Goal: Check status: Check status

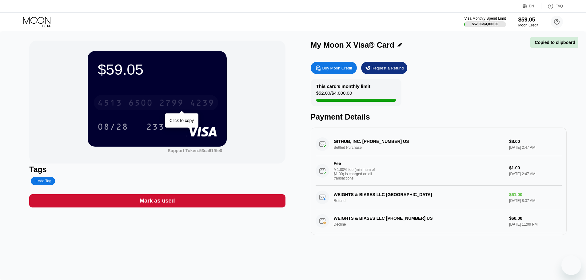
click at [160, 105] on div "2799" at bounding box center [171, 104] width 25 height 10
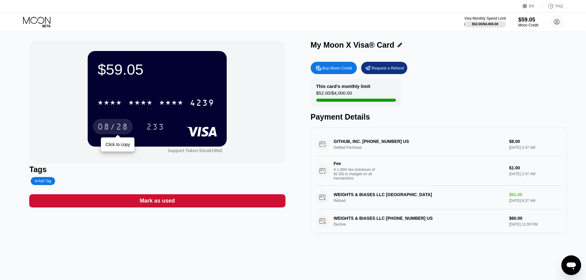
click at [113, 127] on div "08/28" at bounding box center [112, 128] width 31 height 10
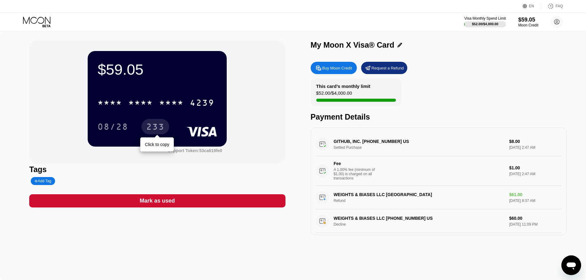
drag, startPoint x: 162, startPoint y: 123, endPoint x: 99, endPoint y: 86, distance: 72.3
click at [161, 122] on div "233" at bounding box center [155, 126] width 28 height 15
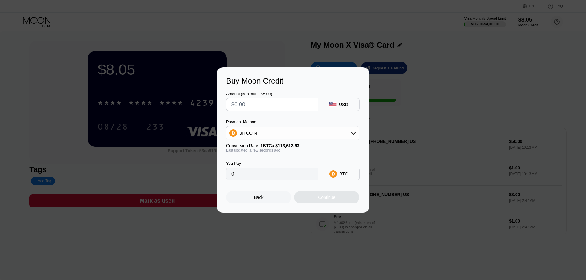
click at [278, 198] on div "Back" at bounding box center [258, 197] width 65 height 12
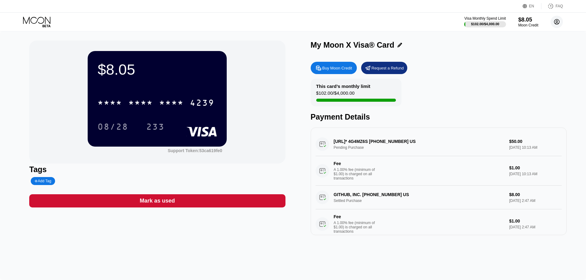
click at [556, 26] on circle at bounding box center [556, 22] width 12 height 12
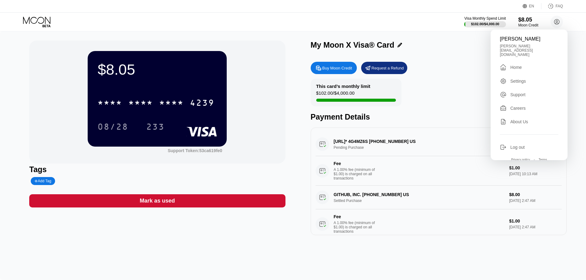
click at [457, 80] on div "This card’s monthly limit $102.00 / $4,000.00 Payment Details" at bounding box center [438, 100] width 256 height 43
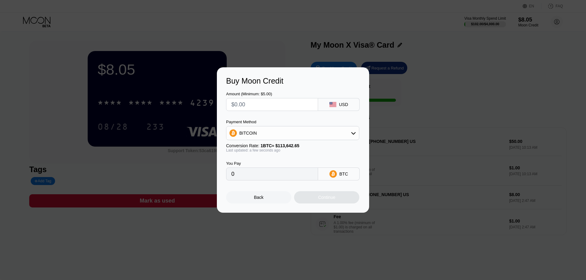
click at [286, 202] on div "Back" at bounding box center [258, 197] width 65 height 12
